Goal: Check status

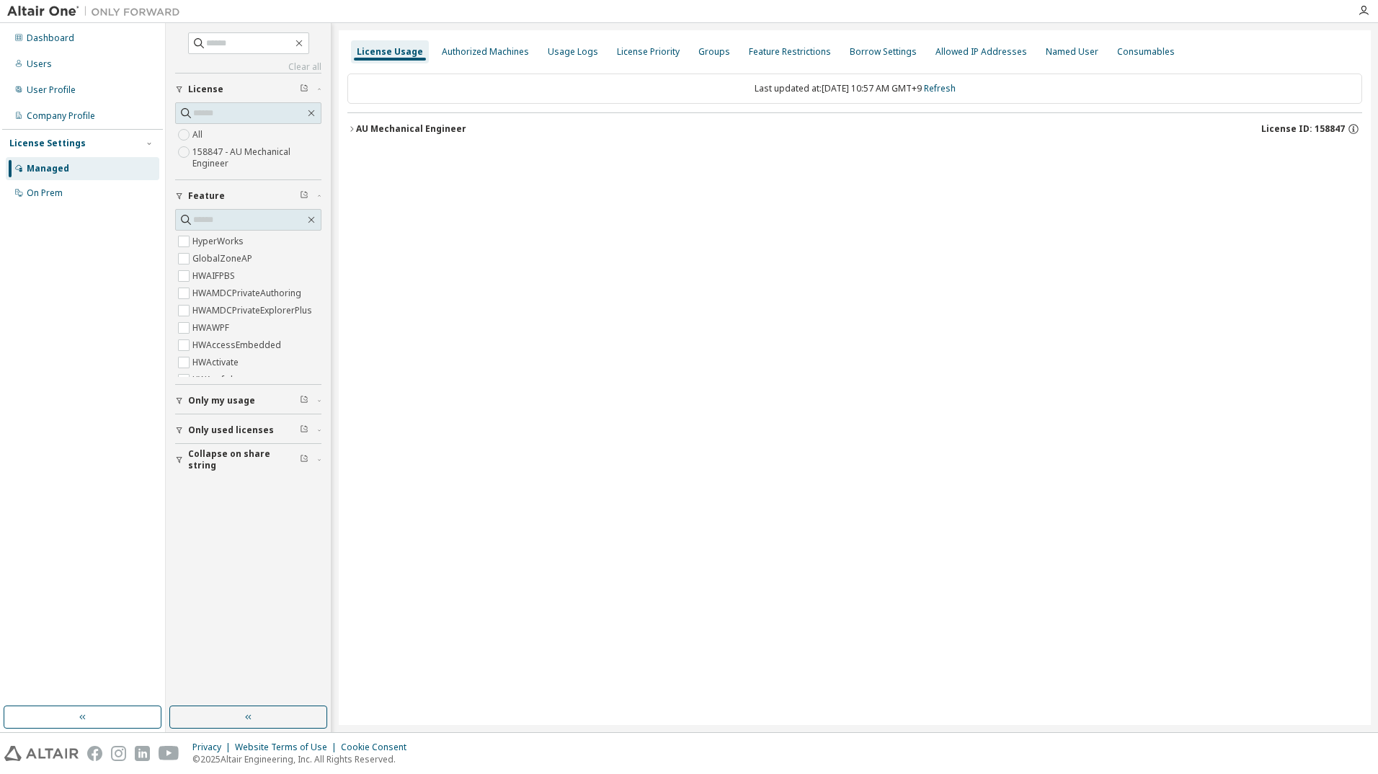
click at [352, 126] on icon "button" at bounding box center [351, 129] width 9 height 9
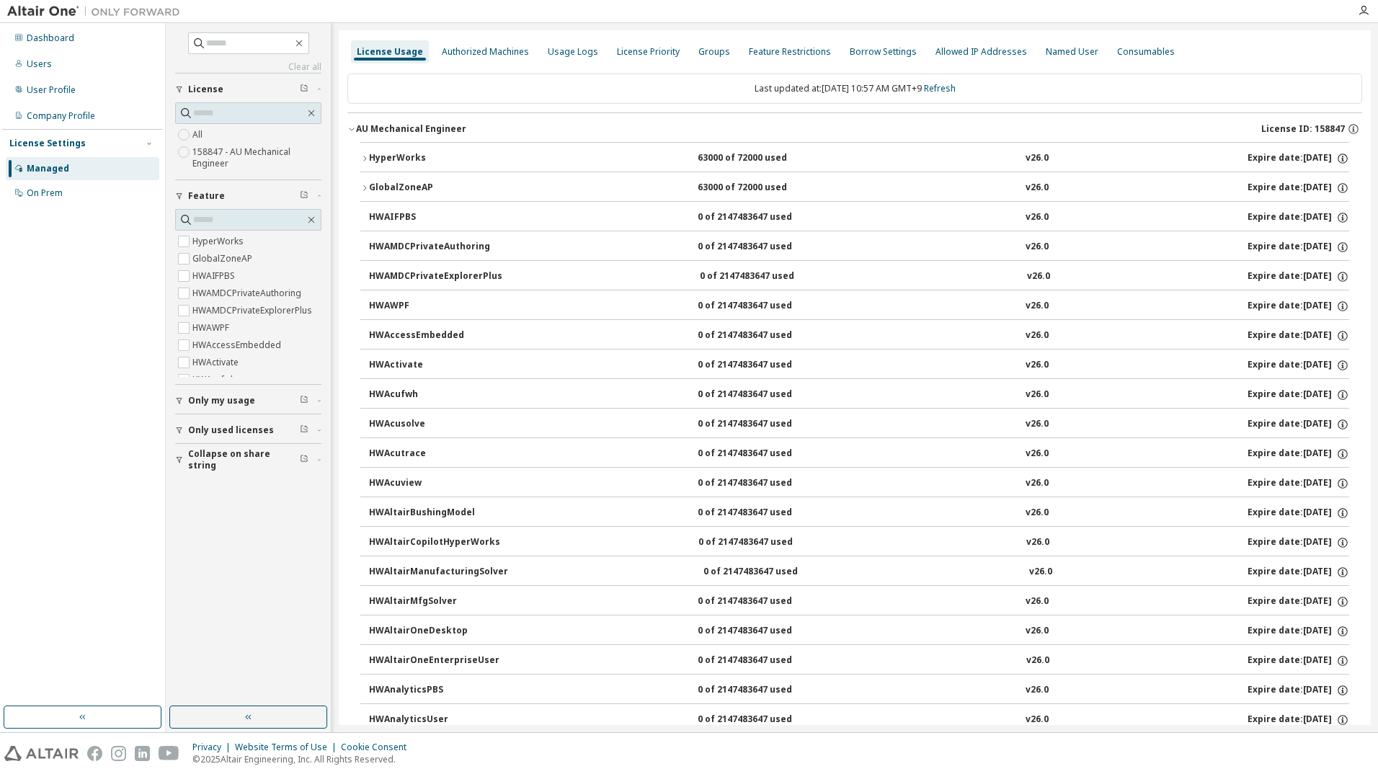
click at [372, 153] on div "HyperWorks" at bounding box center [434, 158] width 130 height 13
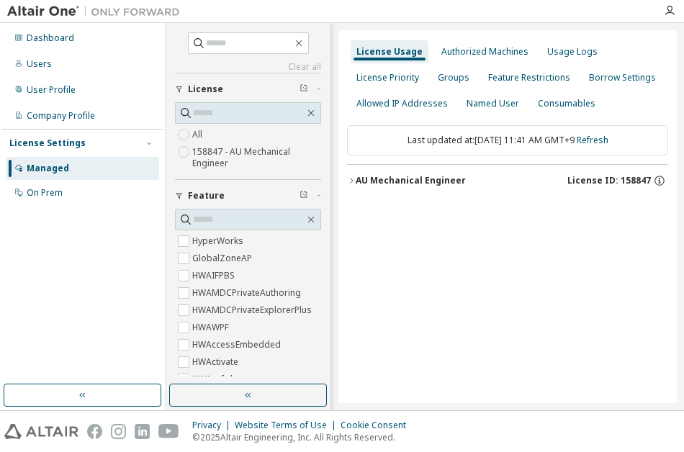
click at [362, 179] on div "AU Mechanical Engineer" at bounding box center [411, 181] width 110 height 12
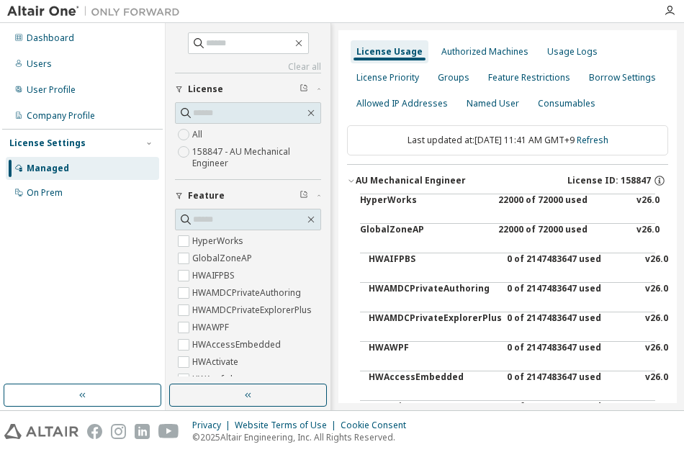
click at [370, 200] on div "HyperWorks" at bounding box center [425, 212] width 130 height 35
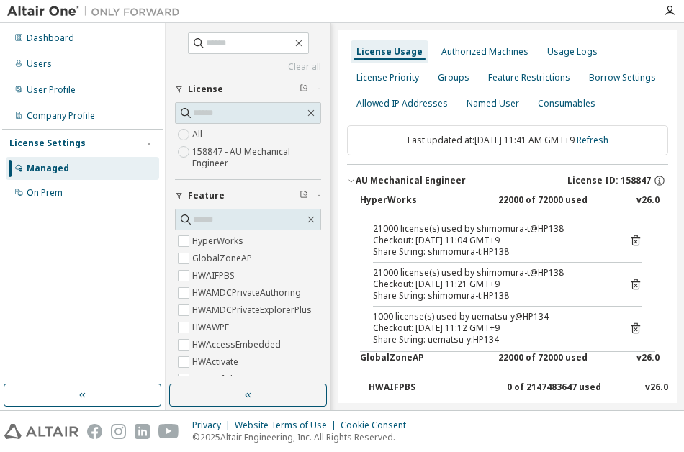
click at [371, 200] on div "HyperWorks" at bounding box center [425, 212] width 130 height 35
